Goal: Information Seeking & Learning: Learn about a topic

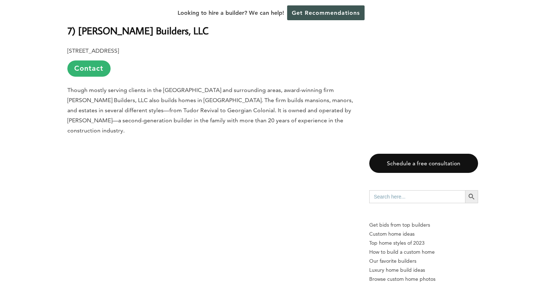
scroll to position [3810, 0]
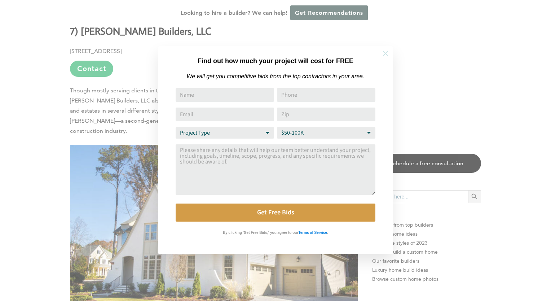
click at [390, 50] on button at bounding box center [385, 53] width 25 height 25
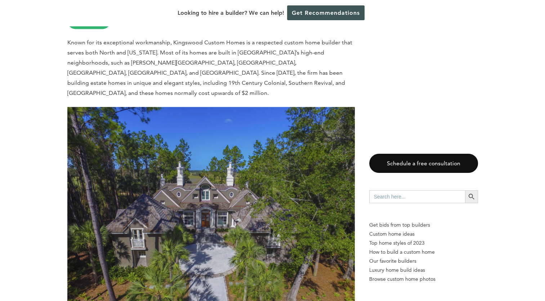
scroll to position [6497, 0]
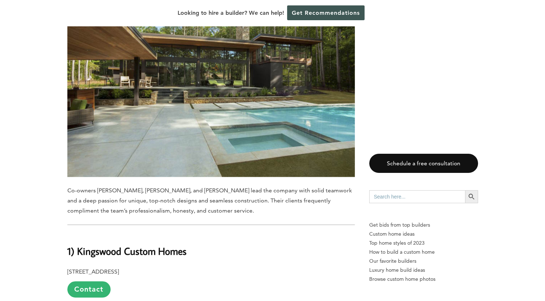
scroll to position [6228, 0]
click at [88, 280] on link "Contact" at bounding box center [88, 288] width 43 height 16
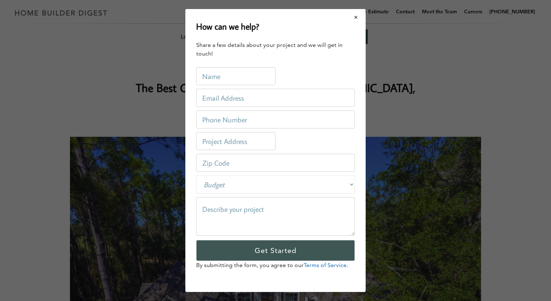
click at [354, 18] on button "Close modal" at bounding box center [355, 17] width 19 height 15
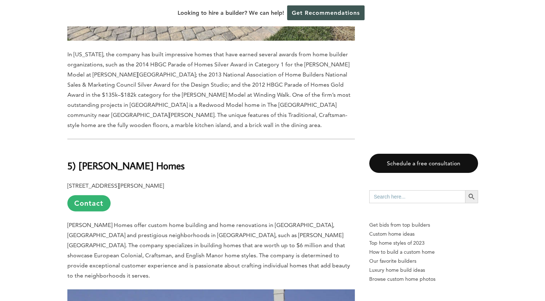
scroll to position [4503, 0]
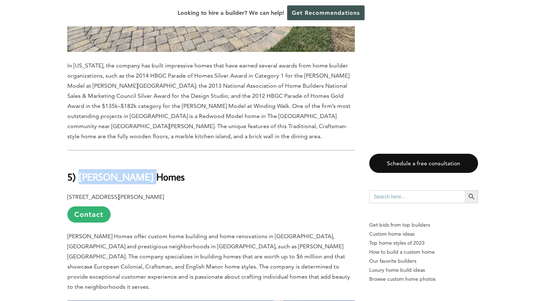
drag, startPoint x: 145, startPoint y: 46, endPoint x: 79, endPoint y: 47, distance: 66.0
click at [79, 170] on b "5) [PERSON_NAME] Homes" at bounding box center [125, 176] width 117 height 13
copy b "[PERSON_NAME] Homes"
click at [195, 192] on p "[STREET_ADDRESS][PERSON_NAME] Contact" at bounding box center [211, 207] width 288 height 31
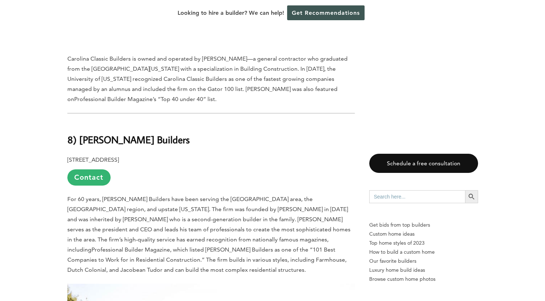
scroll to position [3260, 0]
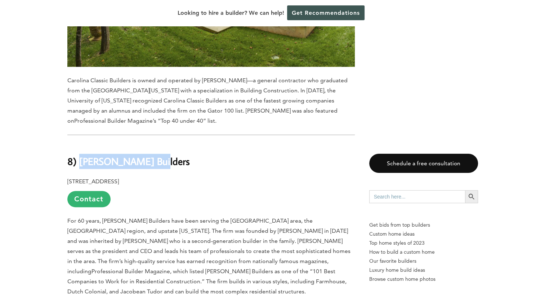
drag, startPoint x: 155, startPoint y: 71, endPoint x: 81, endPoint y: 66, distance: 74.1
click at [81, 143] on h2 "8) [PERSON_NAME] Builders" at bounding box center [211, 155] width 288 height 25
copy b "[PERSON_NAME] Builders"
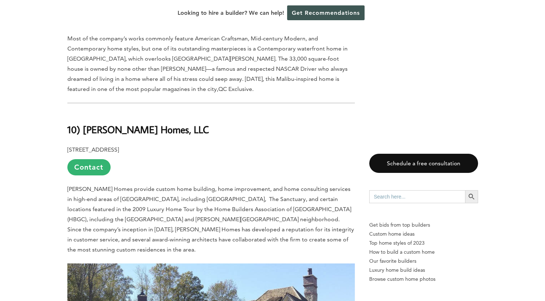
scroll to position [2482, 0]
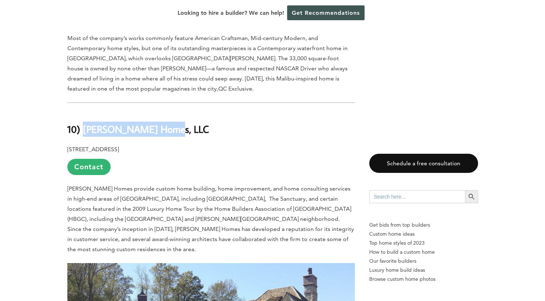
drag, startPoint x: 168, startPoint y: 70, endPoint x: 82, endPoint y: 68, distance: 86.2
click at [82, 111] on h2 "10) [PERSON_NAME] Homes, LLC" at bounding box center [211, 123] width 288 height 25
copy b "[PERSON_NAME] Homes, LLC"
